Goal: Information Seeking & Learning: Compare options

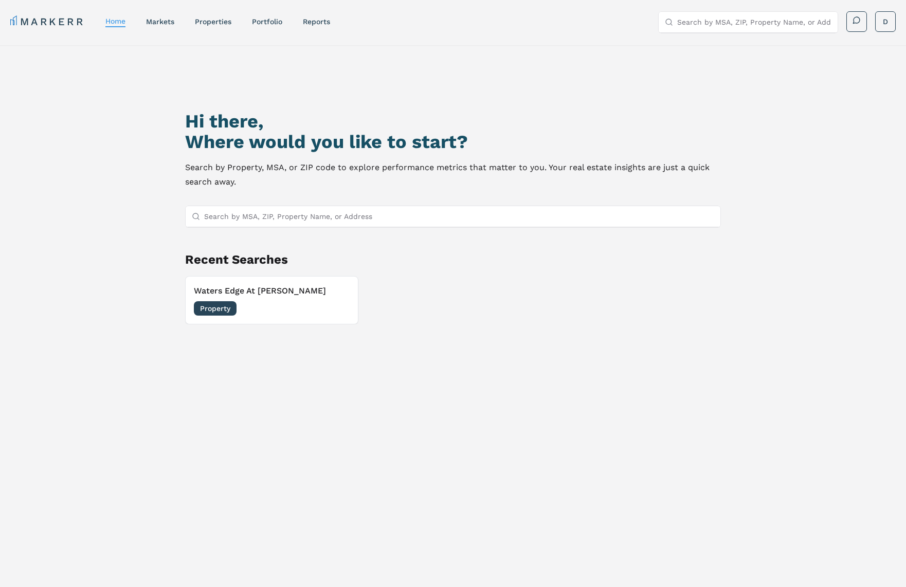
click at [277, 212] on input "Search by MSA, ZIP, Property Name, or Address" at bounding box center [459, 216] width 510 height 21
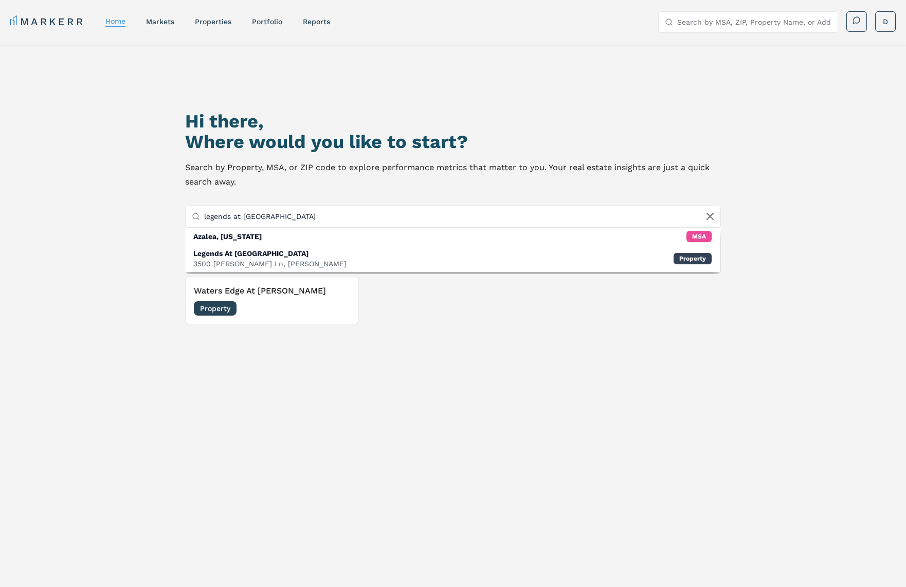
type input "legends at aza"
click at [273, 257] on div "Legends At Azalea" at bounding box center [269, 253] width 153 height 10
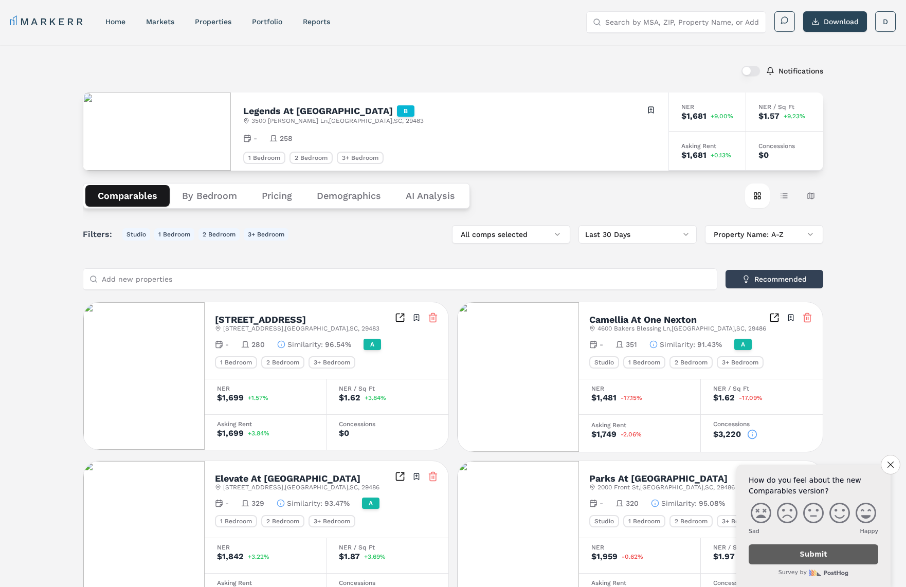
click at [68, 203] on div "Notifications Legends At Azalea B 3500 Pinckney Marsh Ln , Summerville , SC , 2…" at bounding box center [453, 578] width 906 height 1066
click at [887, 466] on icon "Close survey" at bounding box center [890, 465] width 6 height 6
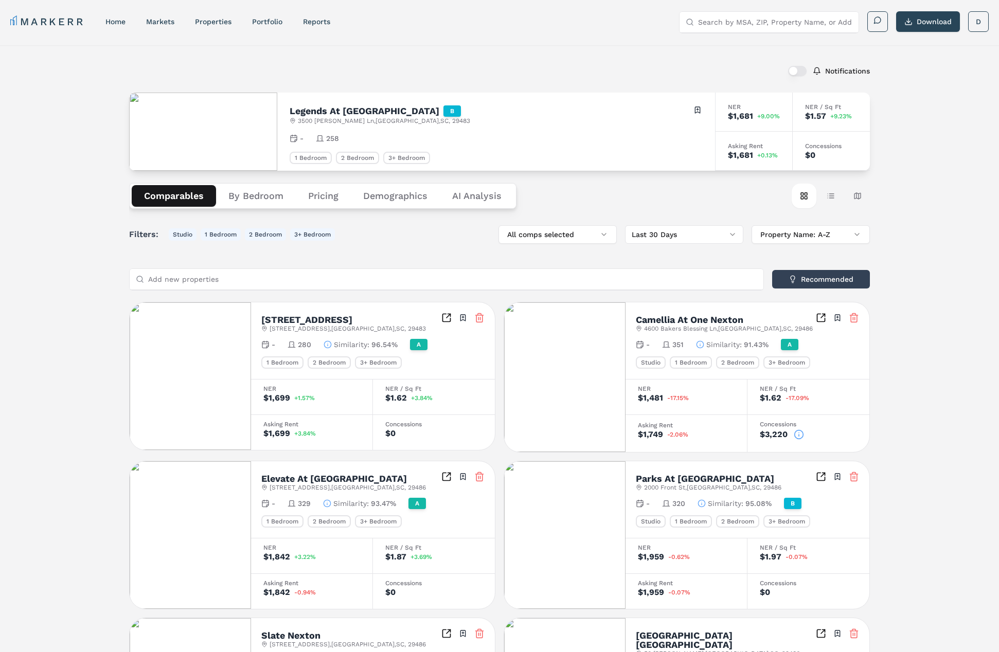
click at [322, 115] on h2 "Legends At [GEOGRAPHIC_DATA]" at bounding box center [364, 110] width 150 height 9
click at [376, 109] on div "Legends At Azalea B" at bounding box center [379, 110] width 180 height 11
drag, startPoint x: 452, startPoint y: 124, endPoint x: 401, endPoint y: 167, distance: 66.8
click at [451, 124] on div "Legends At Azalea B 3500 Pinckney Marsh Ln , Summerville , SC , 29483 Toggle po…" at bounding box center [495, 115] width 413 height 20
click at [365, 111] on h2 "Legends At [GEOGRAPHIC_DATA]" at bounding box center [364, 110] width 150 height 9
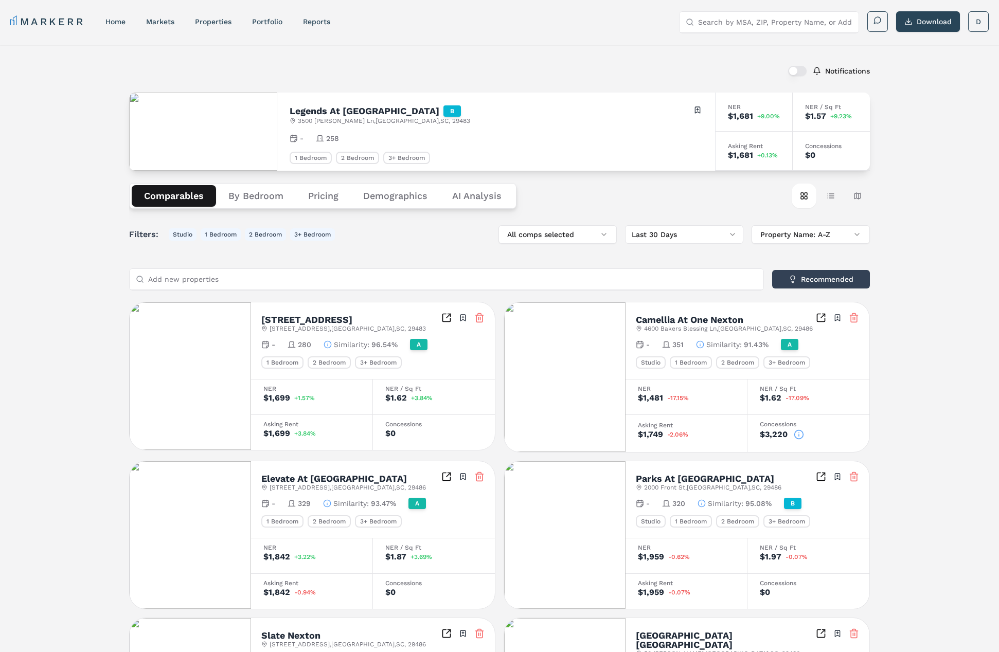
click at [346, 112] on h2 "Legends At [GEOGRAPHIC_DATA]" at bounding box center [364, 110] width 150 height 9
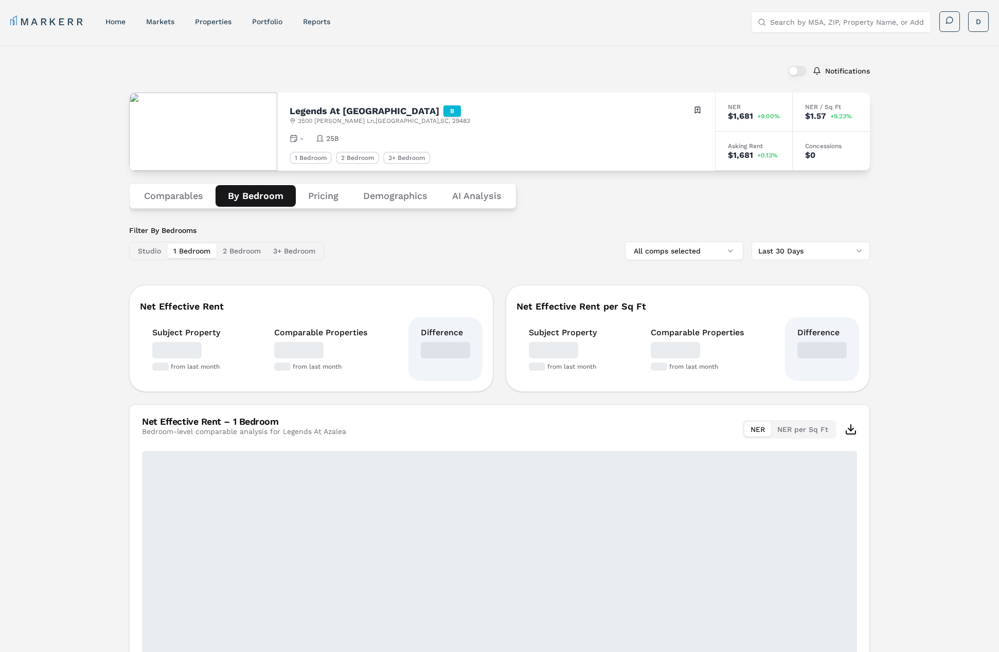
click at [256, 198] on button "By Bedroom" at bounding box center [255, 196] width 80 height 22
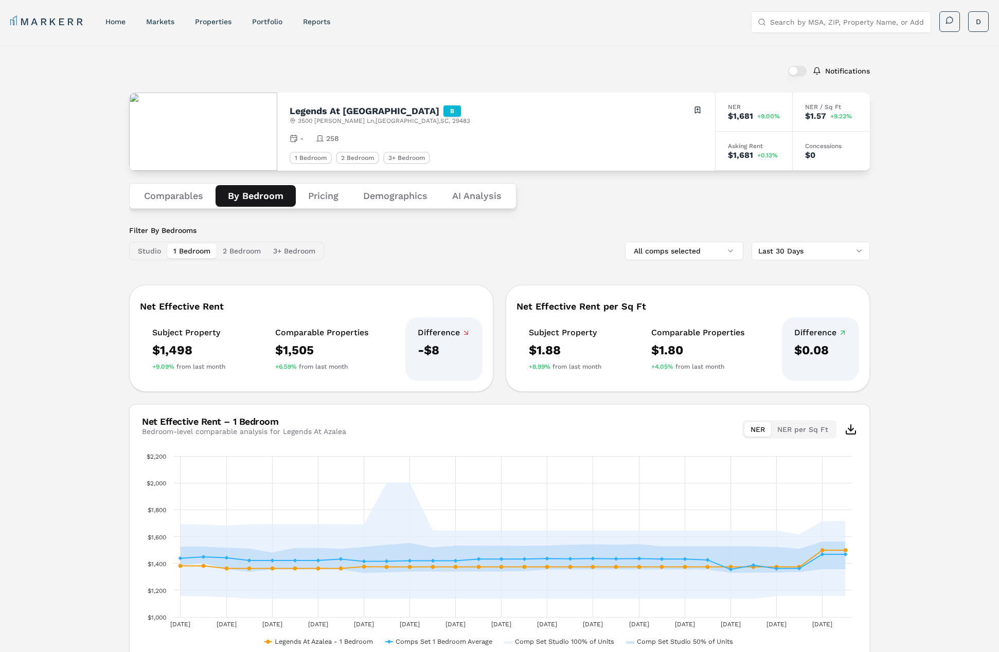
click at [319, 194] on button "Pricing" at bounding box center [323, 196] width 55 height 22
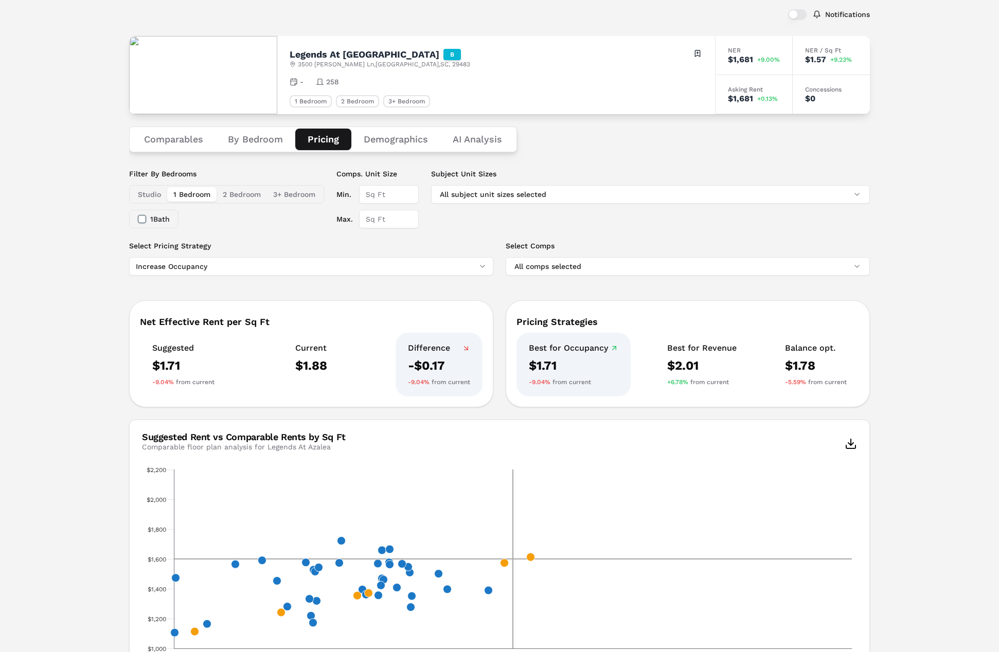
scroll to position [154, 0]
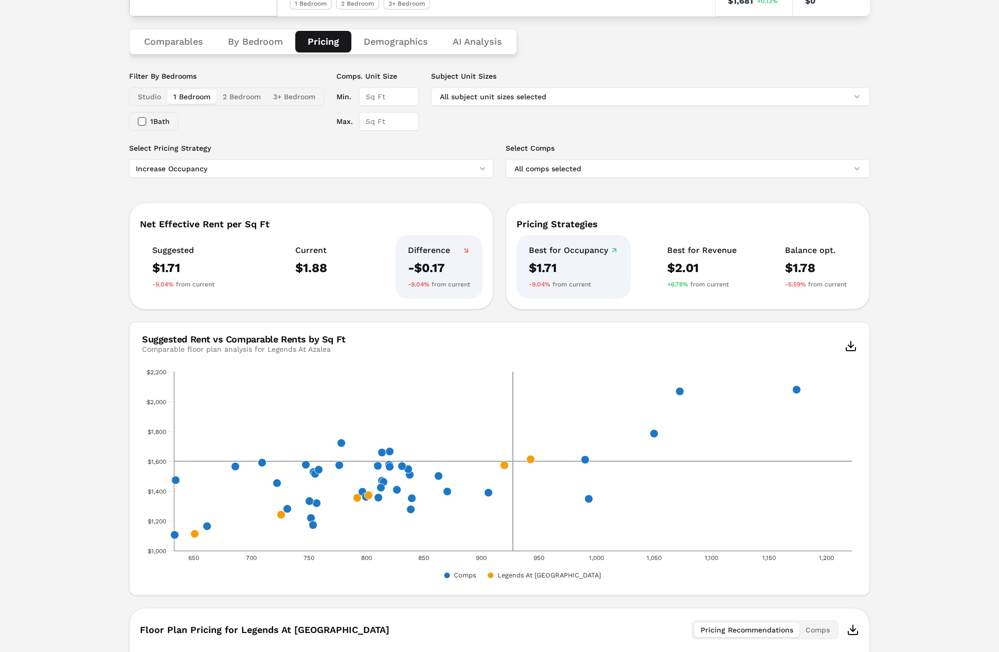
click at [383, 43] on button "Demographics" at bounding box center [395, 42] width 89 height 22
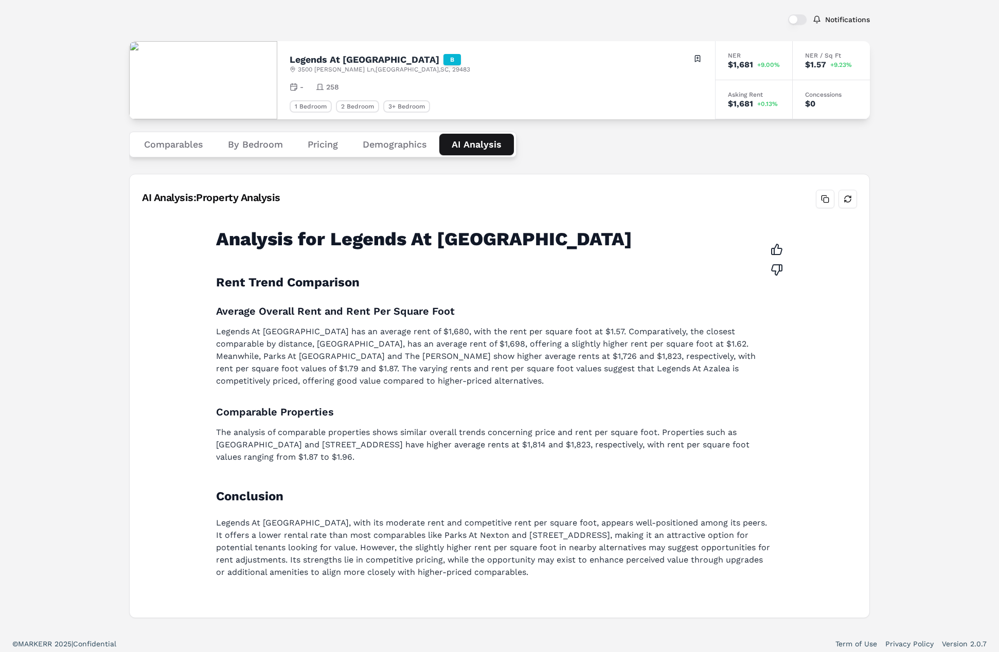
scroll to position [0, 0]
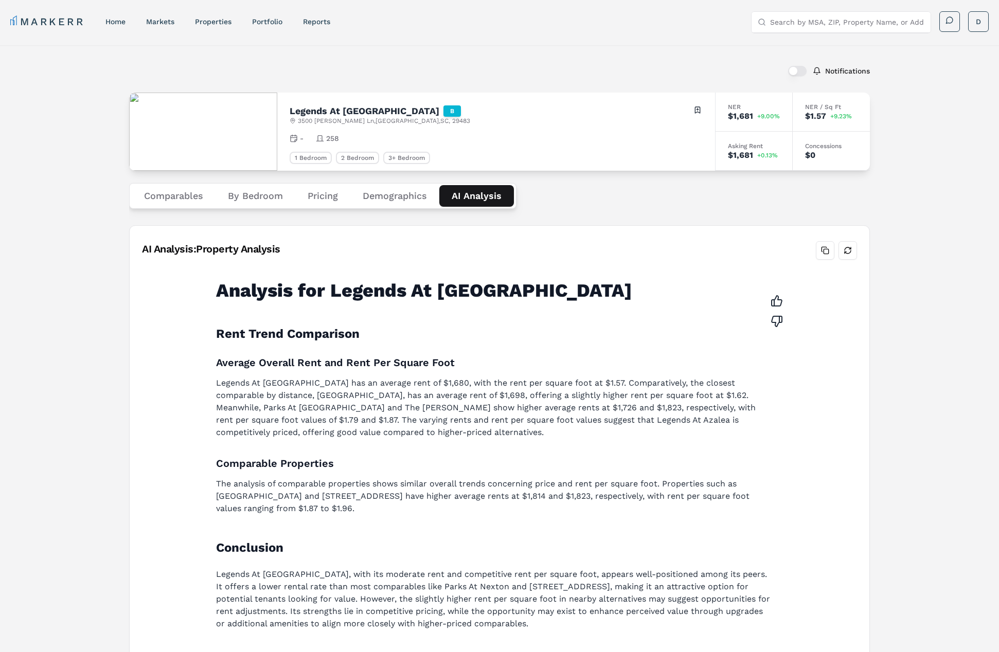
click at [347, 111] on h2 "Legends At [GEOGRAPHIC_DATA]" at bounding box center [364, 110] width 150 height 9
click at [331, 112] on h2 "Legends At [GEOGRAPHIC_DATA]" at bounding box center [364, 110] width 150 height 9
click at [195, 200] on button "Comparables" at bounding box center [174, 196] width 84 height 22
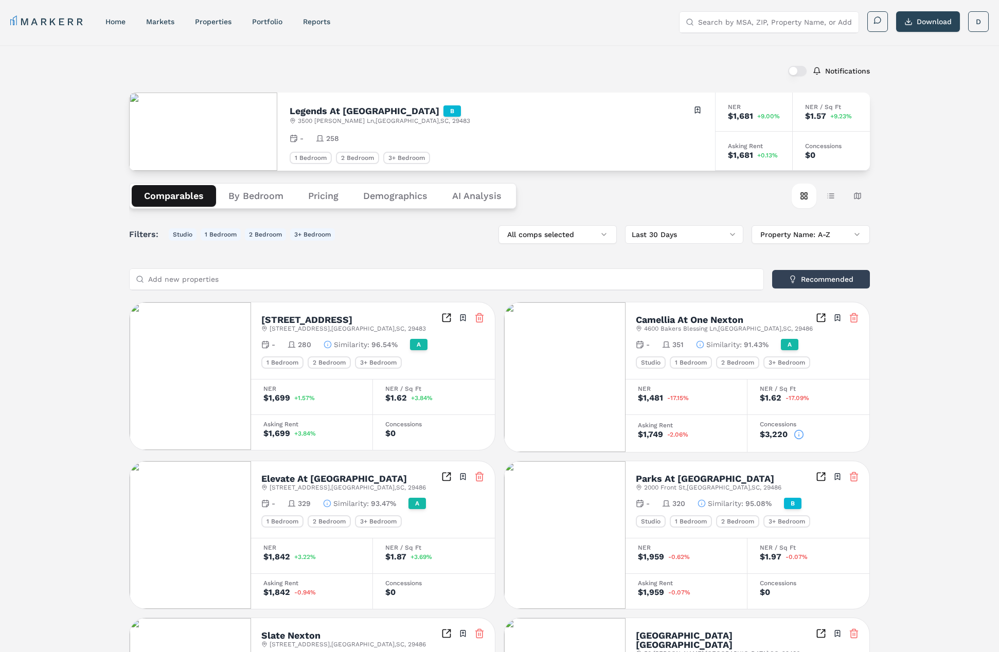
click at [673, 322] on h2 "Camellia At One Nexton" at bounding box center [689, 319] width 107 height 9
click at [554, 344] on img at bounding box center [564, 377] width 121 height 150
click at [821, 317] on icon "Inspect Comparables" at bounding box center [823, 316] width 4 height 4
click at [56, 145] on div "Notifications Legends At Azalea B 3500 Pinckney Marsh Ln , Summerville , SC , 2…" at bounding box center [499, 578] width 999 height 1066
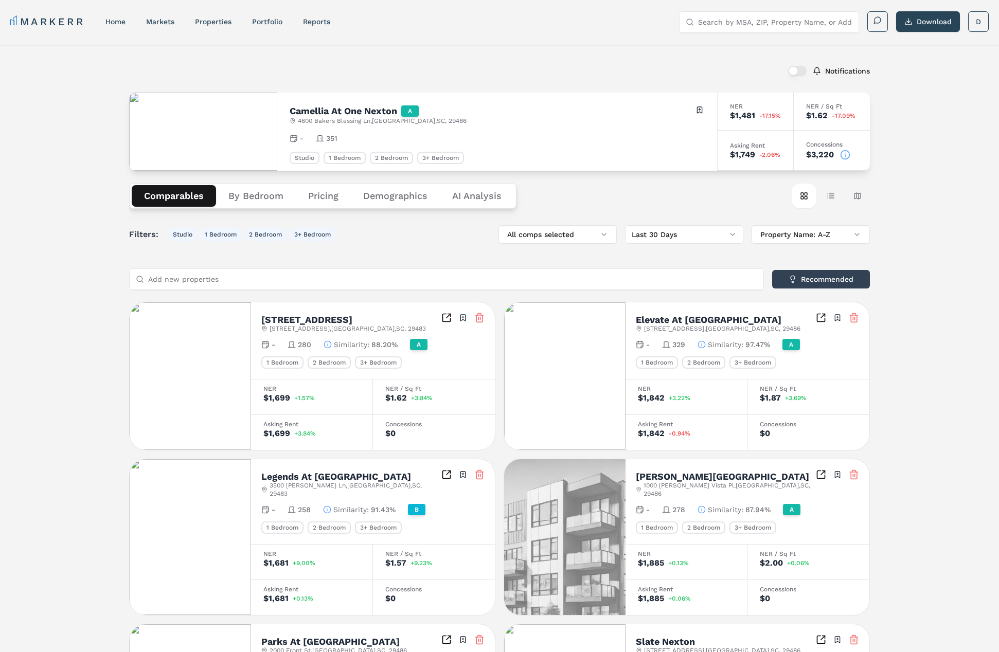
click at [829, 197] on button "Table view" at bounding box center [830, 196] width 25 height 25
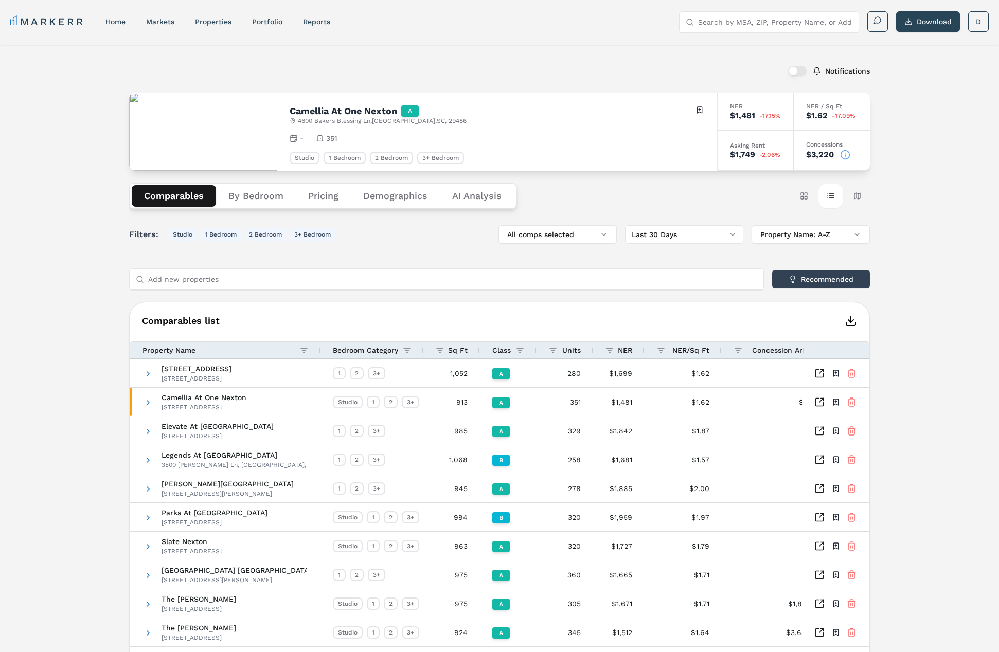
click at [857, 196] on button "Map view" at bounding box center [857, 196] width 25 height 25
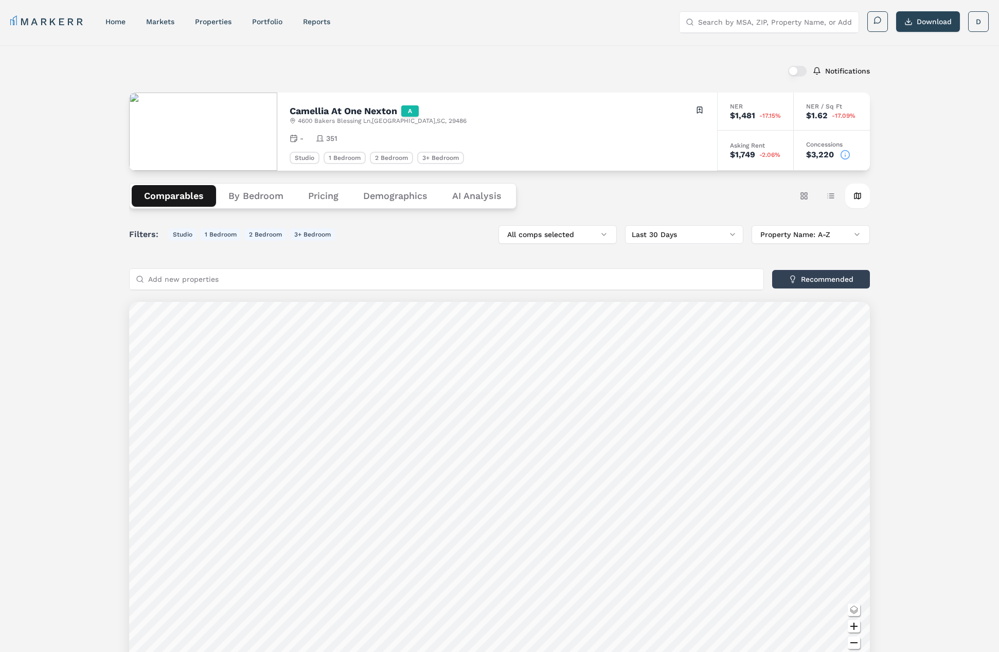
click at [829, 199] on button "Table view" at bounding box center [830, 196] width 25 height 25
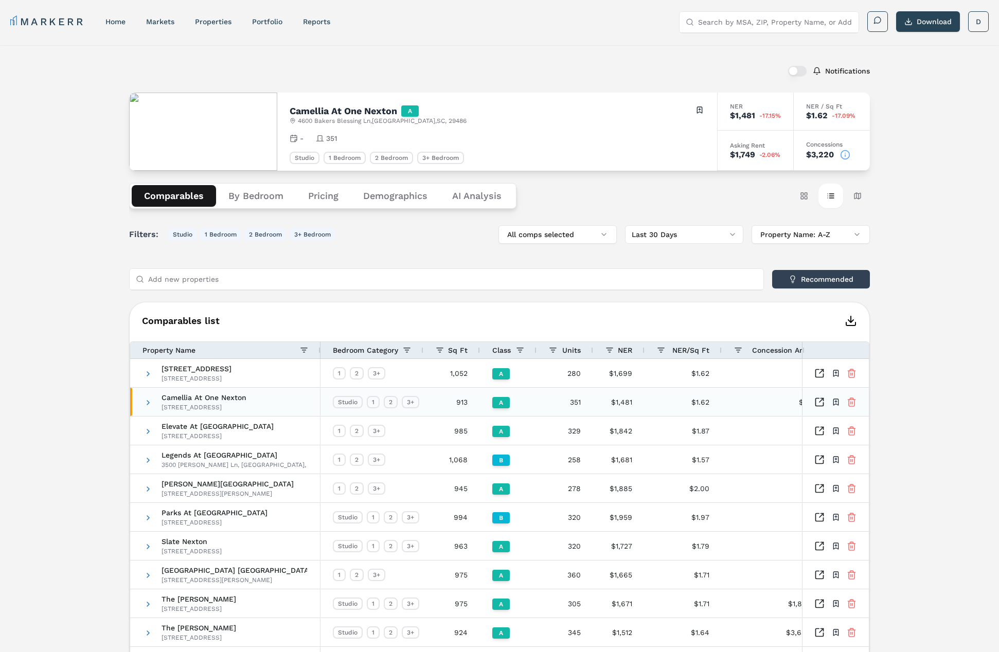
click at [149, 403] on span at bounding box center [148, 402] width 8 height 8
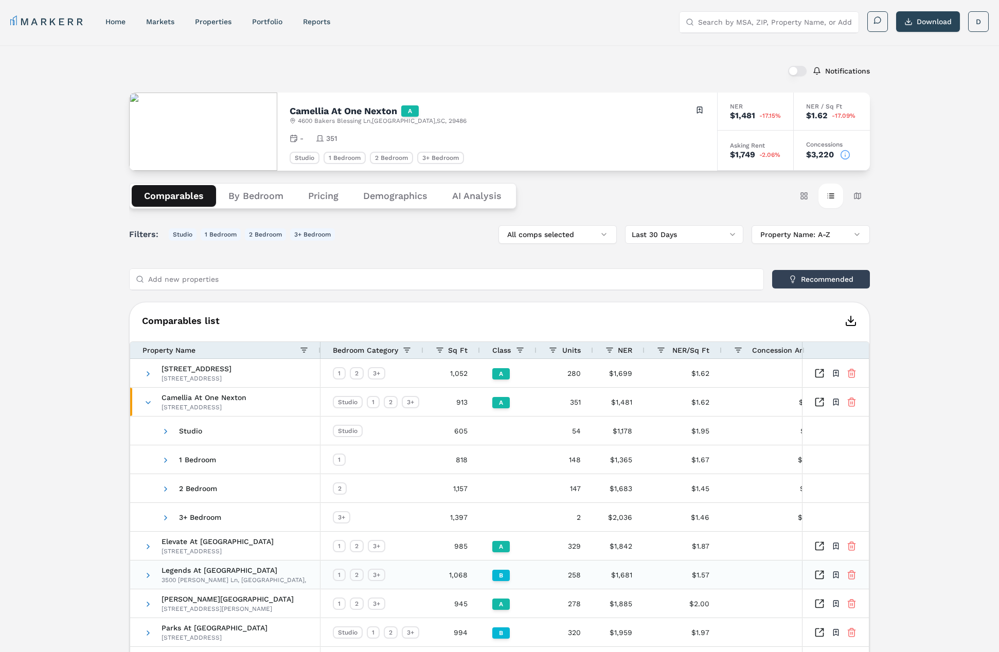
click at [140, 577] on div "Legends At [GEOGRAPHIC_DATA] [STREET_ADDRESS][PERSON_NAME]" at bounding box center [225, 574] width 190 height 28
click at [143, 576] on div "Legends At [GEOGRAPHIC_DATA] [STREET_ADDRESS][PERSON_NAME]" at bounding box center [225, 574] width 190 height 28
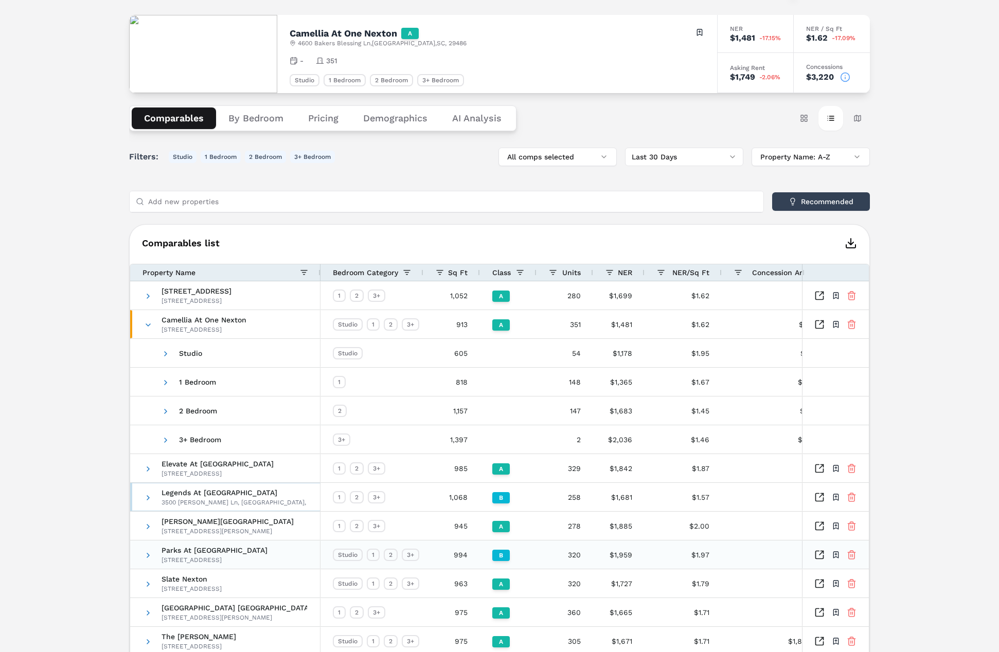
scroll to position [154, 0]
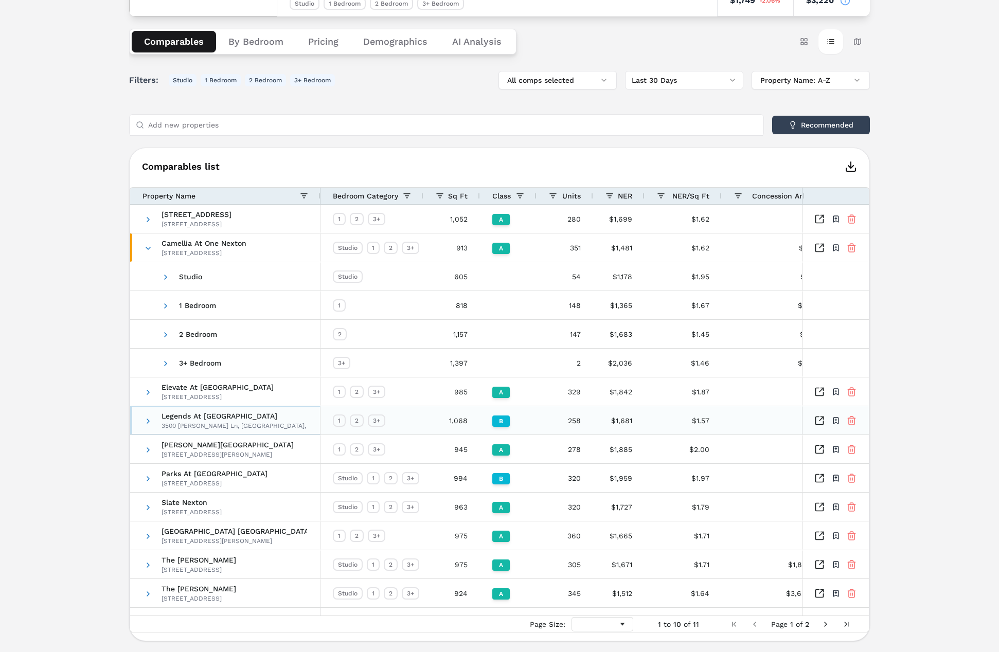
click at [150, 423] on span at bounding box center [148, 421] width 8 height 8
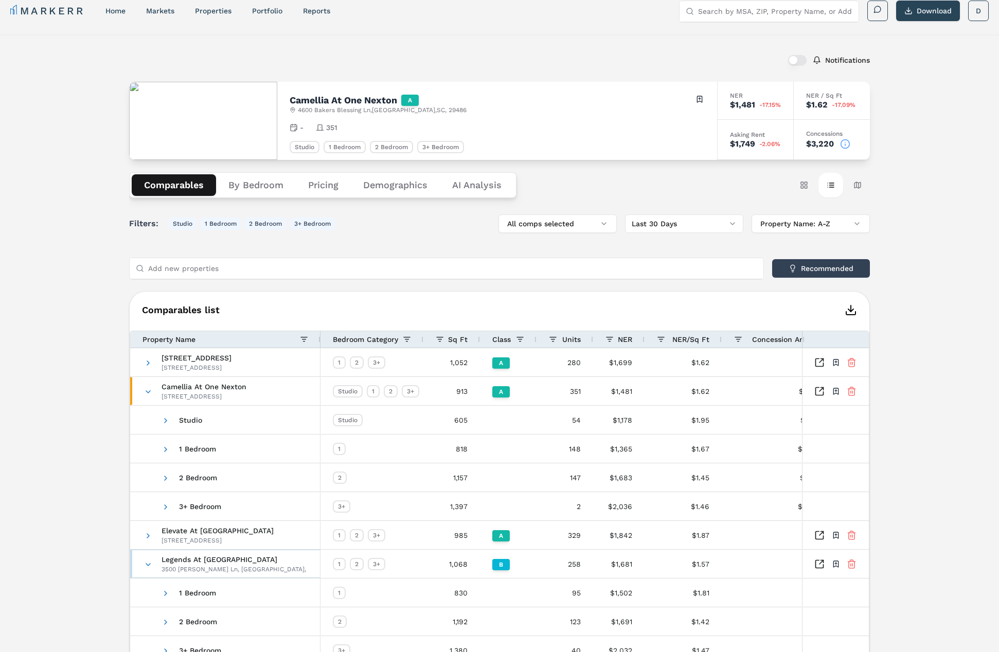
scroll to position [0, 0]
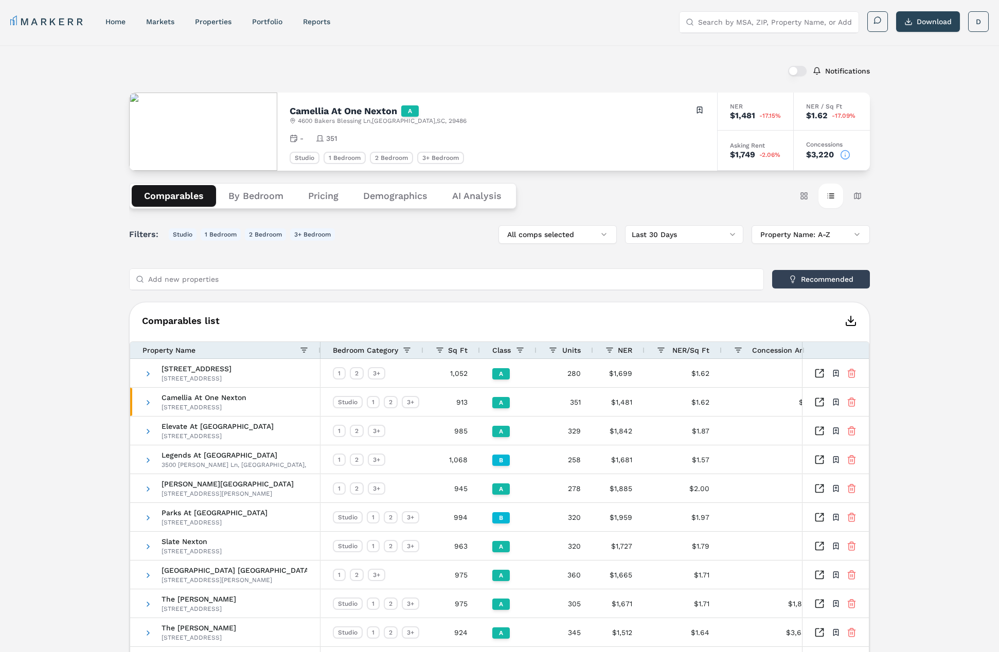
click at [938, 253] on div "Notifications Camellia At One Nexton A [STREET_ADDRESS] Toggle portfolio menu -…" at bounding box center [499, 368] width 999 height 647
click at [942, 612] on div "Notifications Camellia At One Nexton A [STREET_ADDRESS] Toggle portfolio menu -…" at bounding box center [499, 368] width 999 height 647
